Goal: Check status: Check status

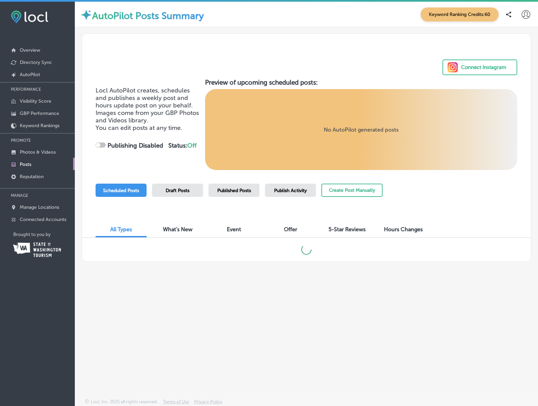
checkbox input "true"
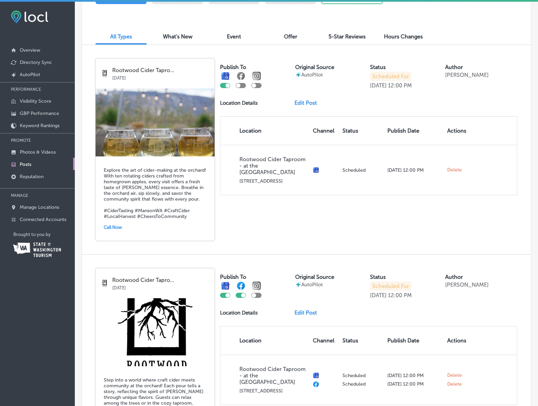
scroll to position [284, 0]
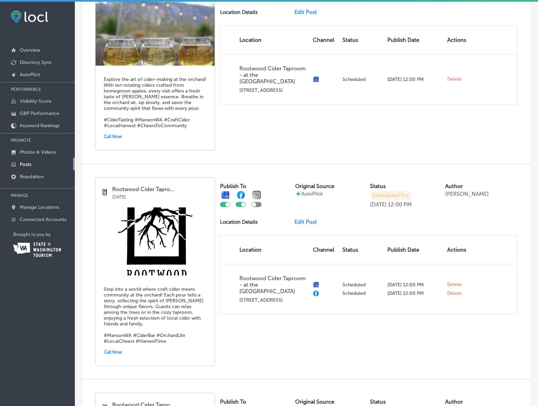
click at [242, 205] on div at bounding box center [243, 204] width 4 height 4
checkbox input "false"
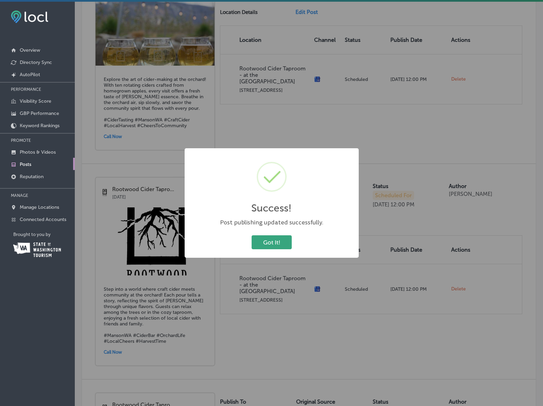
click at [266, 242] on button "Got It!" at bounding box center [272, 242] width 40 height 14
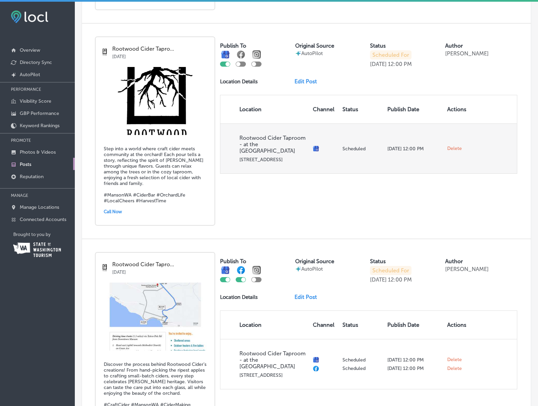
scroll to position [434, 0]
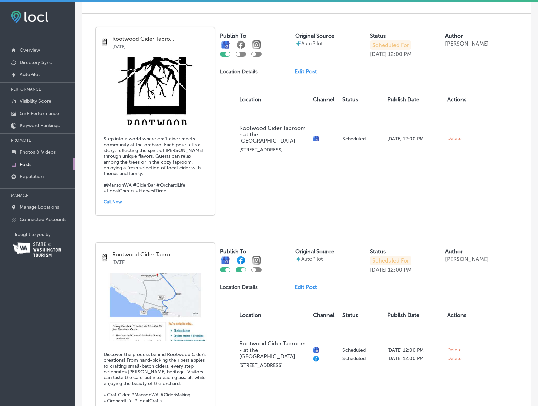
click at [243, 268] on div at bounding box center [243, 270] width 4 height 4
checkbox input "false"
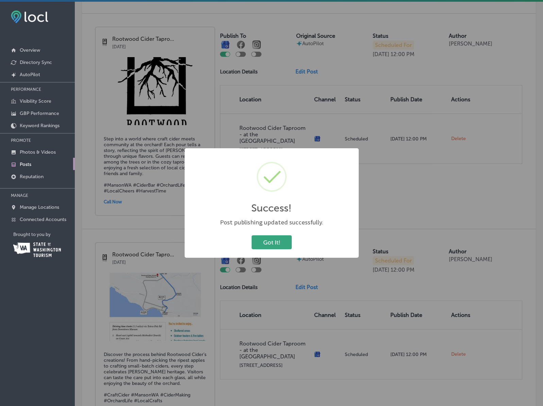
click at [279, 242] on button "Got It!" at bounding box center [272, 242] width 40 height 14
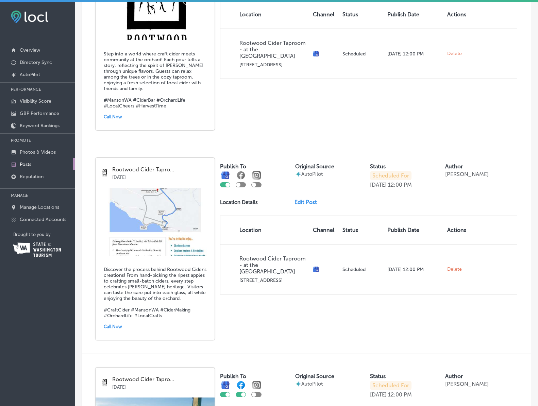
scroll to position [609, 0]
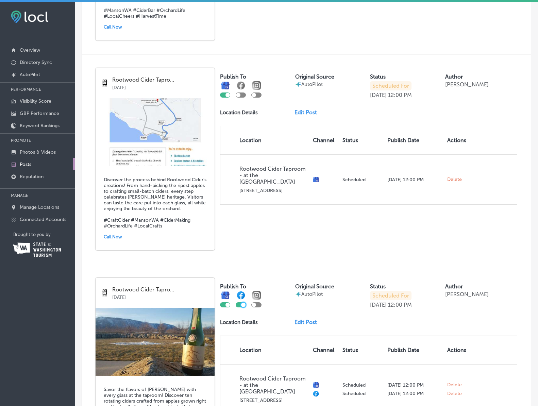
click at [244, 303] on div at bounding box center [243, 305] width 4 height 4
checkbox input "false"
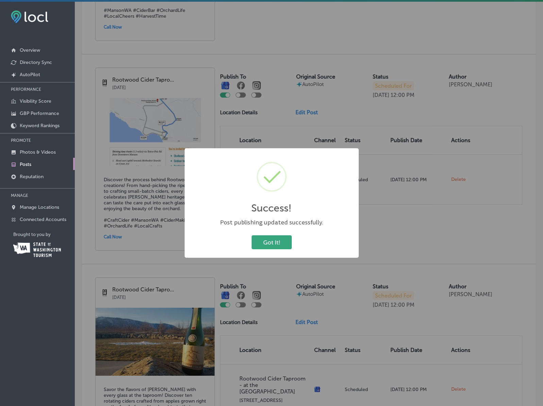
click at [277, 242] on button "Got It!" at bounding box center [272, 242] width 40 height 14
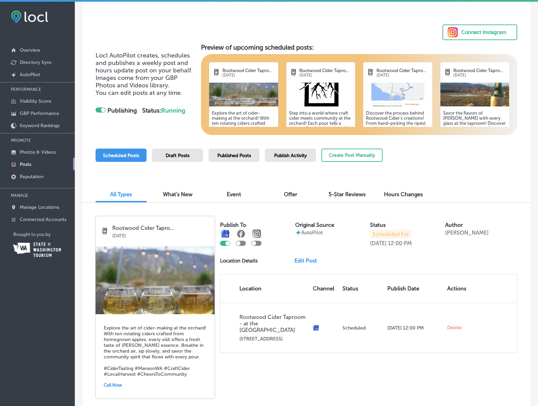
scroll to position [0, 0]
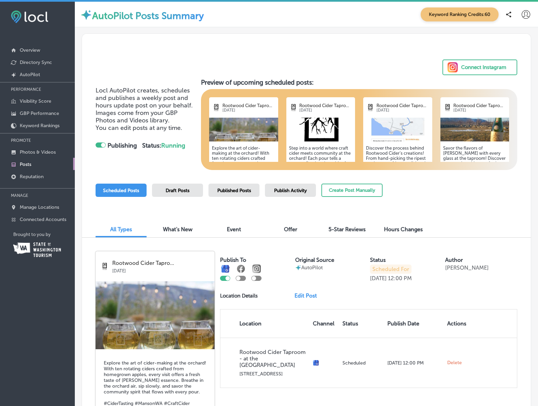
click at [343, 225] on div "5-Star Reviews" at bounding box center [346, 230] width 51 height 15
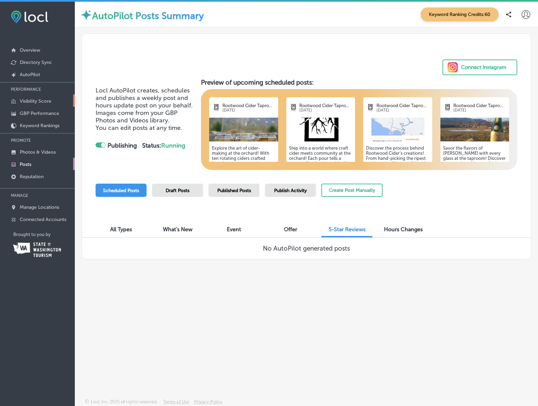
click at [46, 99] on p "Visibility Score" at bounding box center [36, 101] width 32 height 6
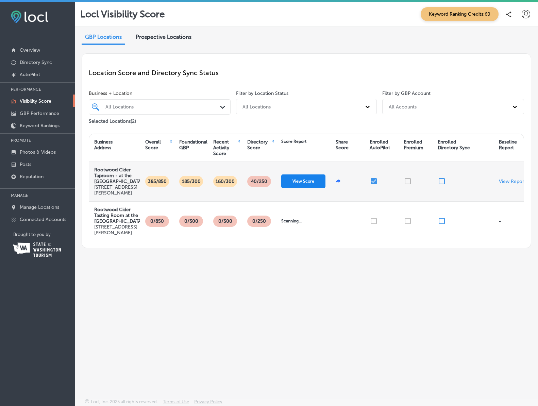
click at [317, 188] on button "View Score" at bounding box center [303, 181] width 44 height 14
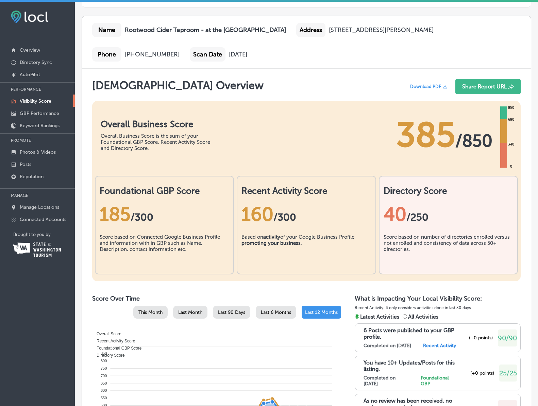
scroll to position [82, 0]
